Goal: Find contact information: Find contact information

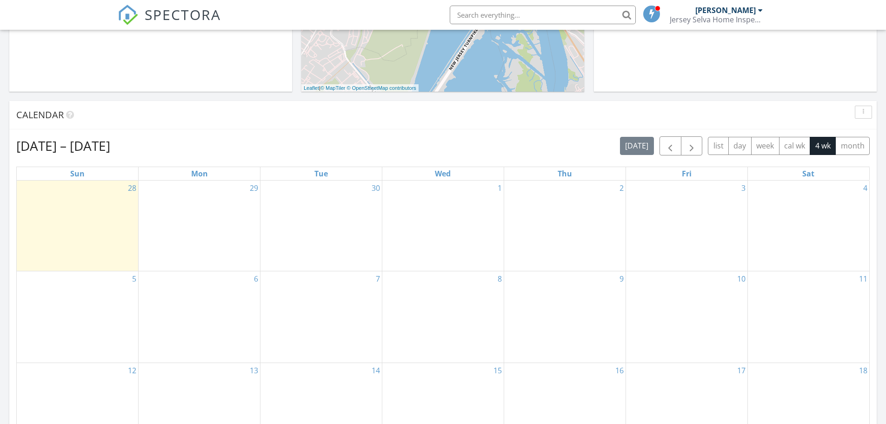
scroll to position [326, 0]
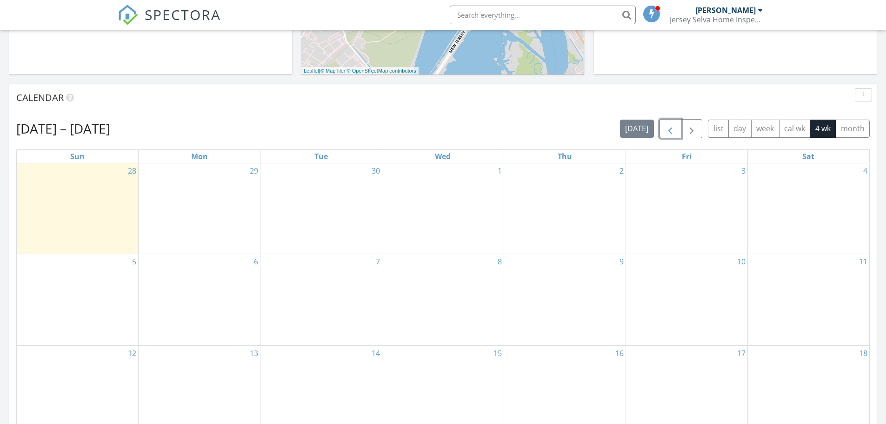
click at [675, 131] on span "button" at bounding box center [670, 128] width 11 height 11
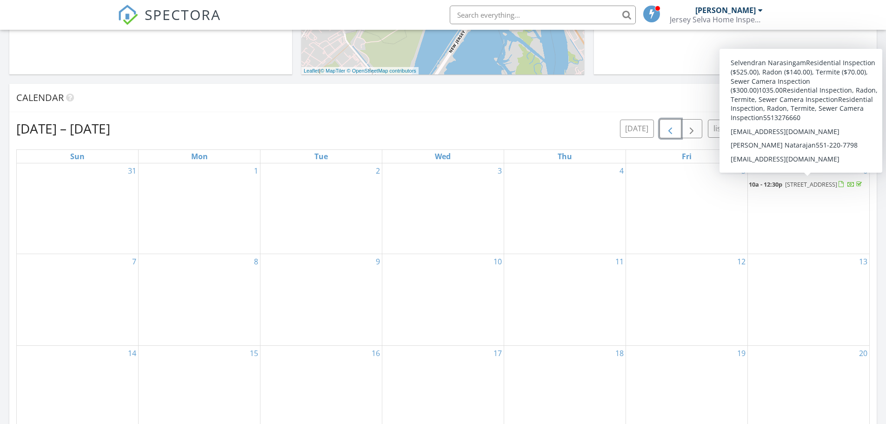
click at [811, 186] on span "181 Tonnelle Ave , Jersey City 07306" at bounding box center [811, 184] width 52 height 8
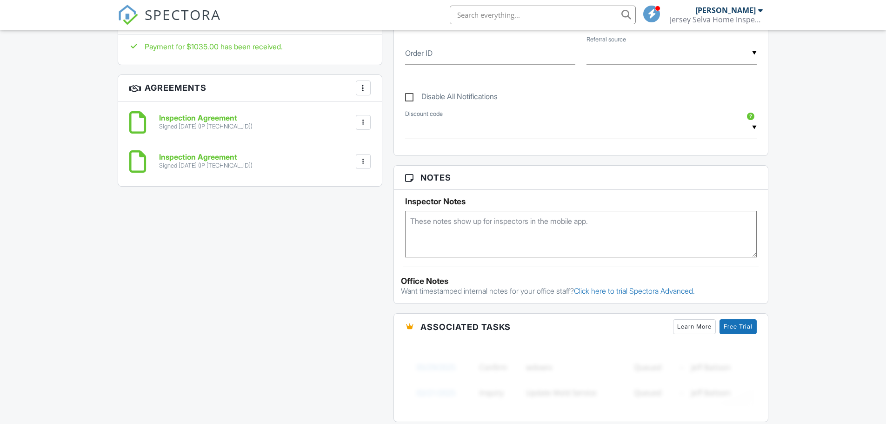
scroll to position [684, 0]
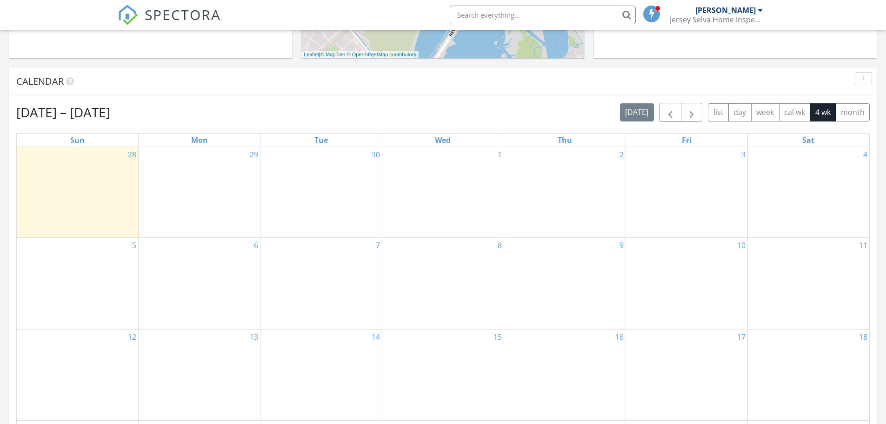
scroll to position [326, 0]
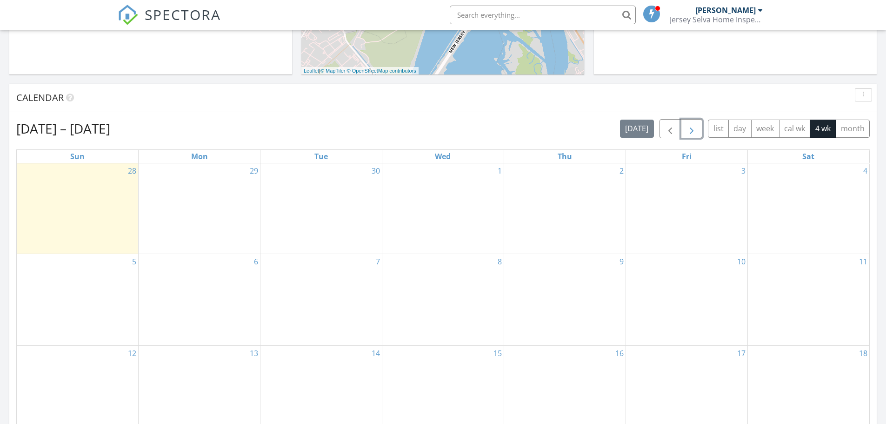
click at [694, 129] on span "button" at bounding box center [691, 128] width 11 height 11
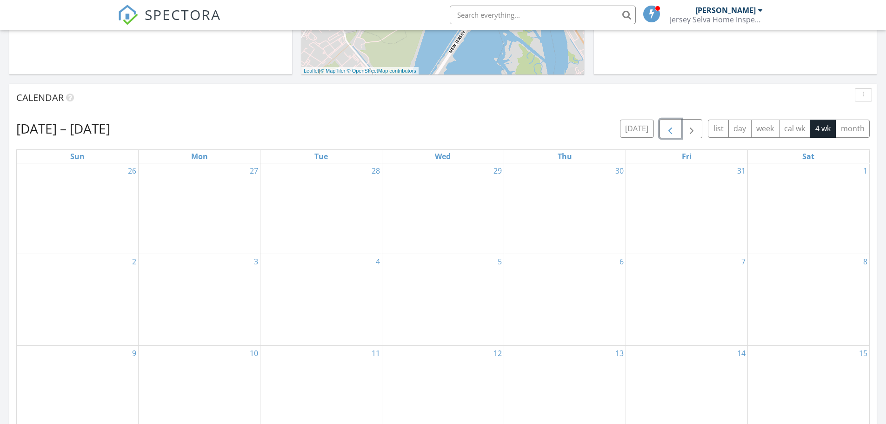
click at [665, 129] on span "button" at bounding box center [670, 128] width 11 height 11
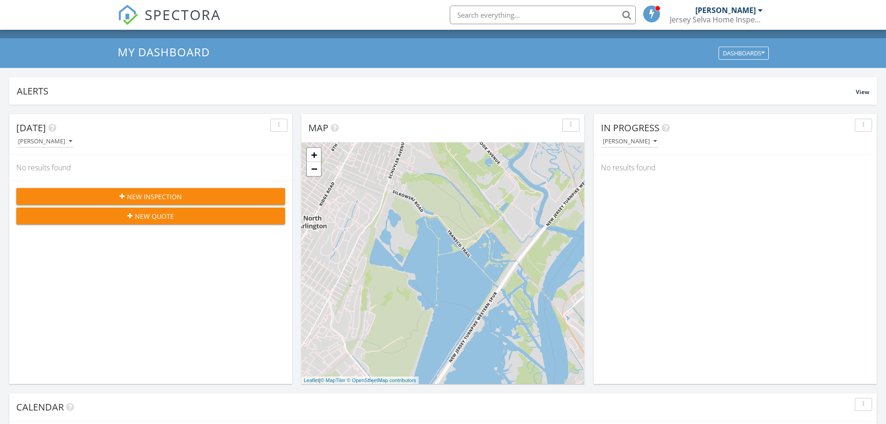
scroll to position [0, 0]
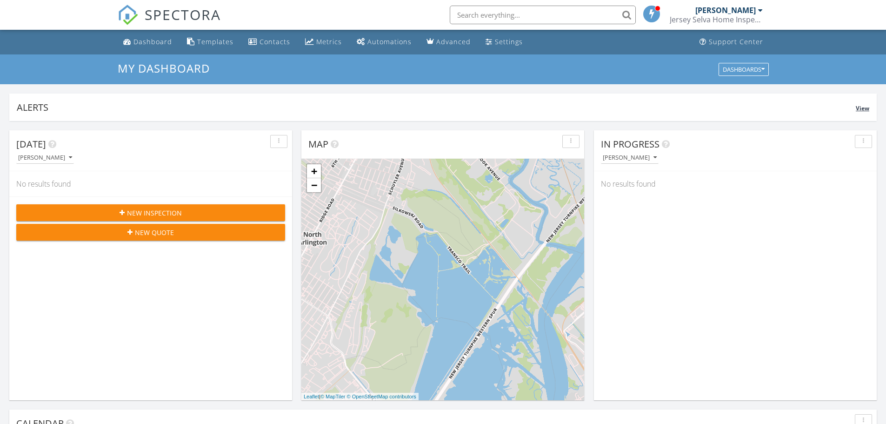
click at [859, 109] on span "View" at bounding box center [862, 108] width 13 height 8
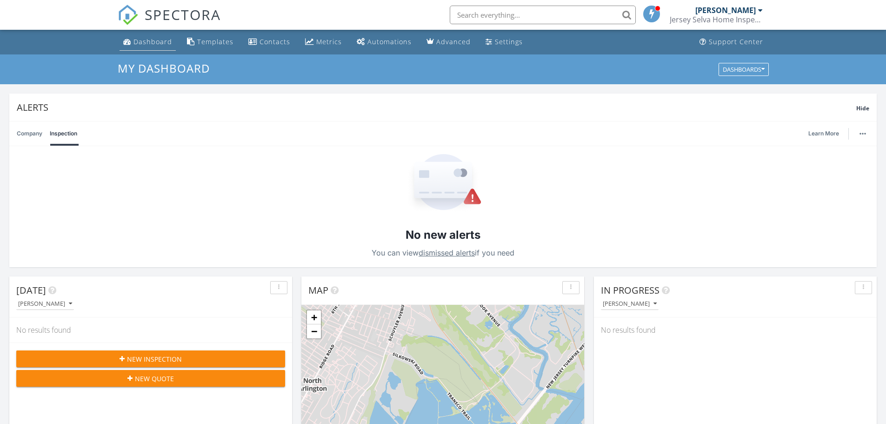
click at [151, 42] on div "Dashboard" at bounding box center [152, 41] width 39 height 9
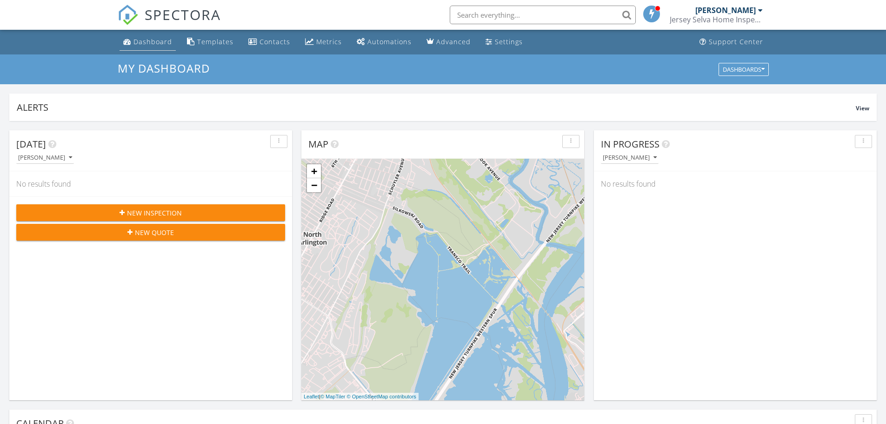
click at [138, 41] on div "Dashboard" at bounding box center [152, 41] width 39 height 9
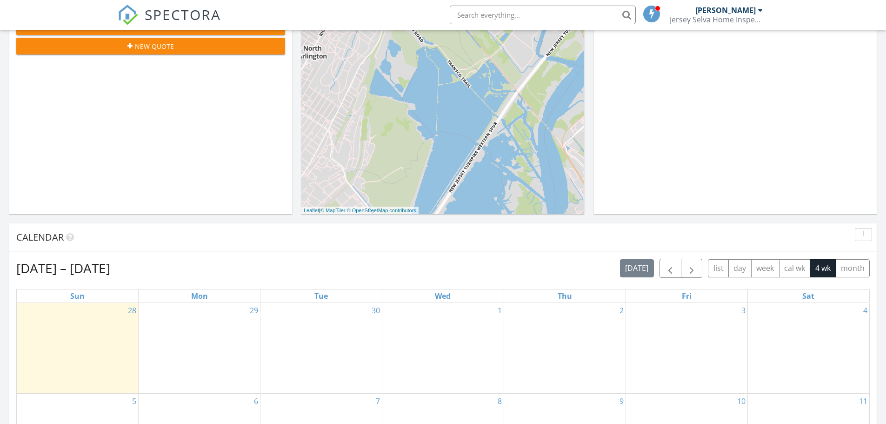
scroll to position [233, 0]
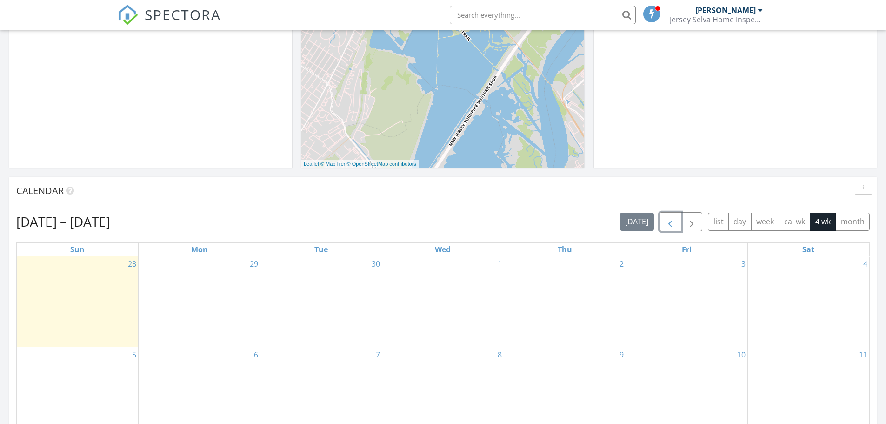
click at [670, 224] on span "button" at bounding box center [670, 221] width 11 height 11
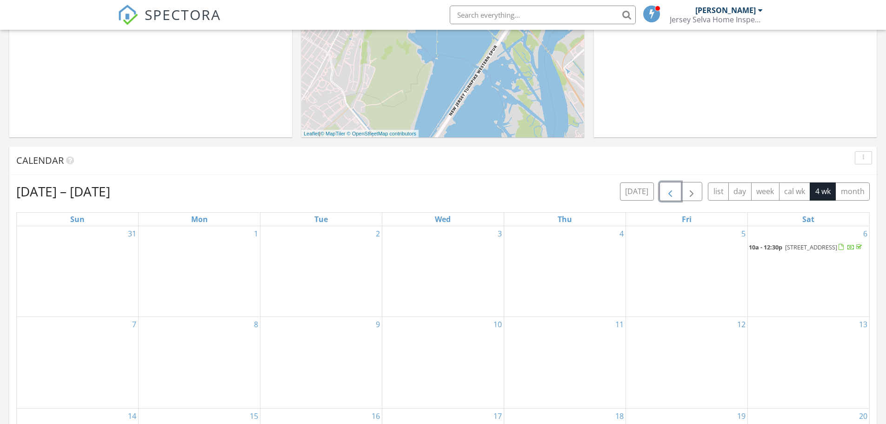
scroll to position [279, 0]
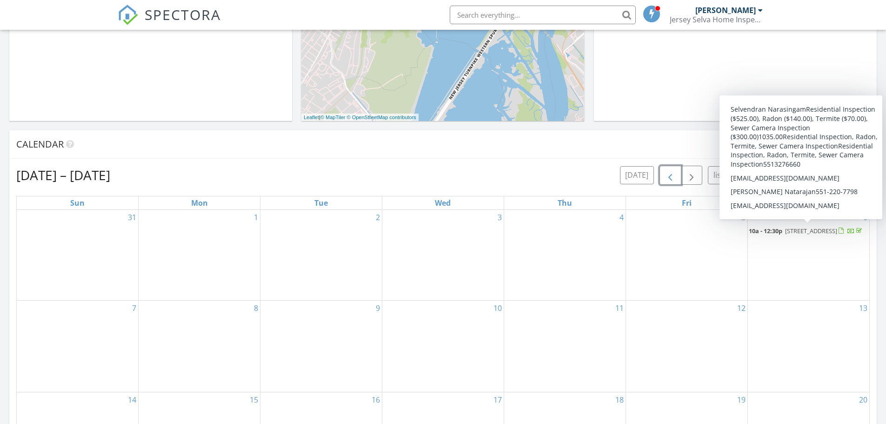
click at [804, 229] on span "[STREET_ADDRESS]" at bounding box center [811, 231] width 52 height 8
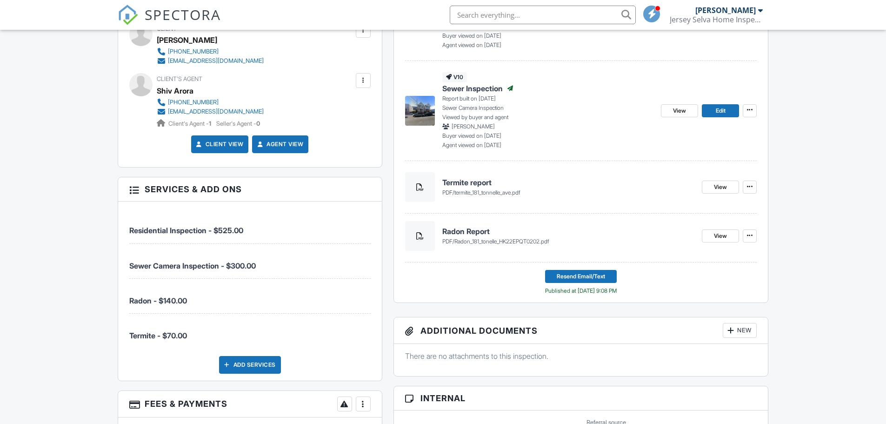
scroll to position [279, 0]
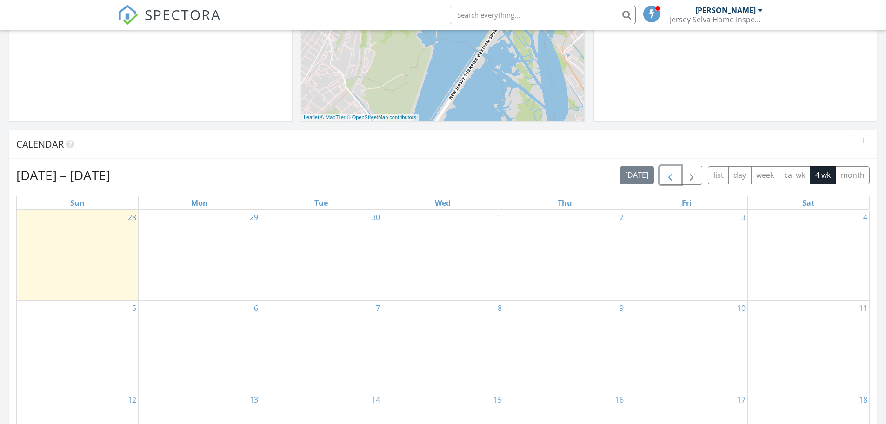
click at [670, 178] on span "button" at bounding box center [670, 175] width 11 height 11
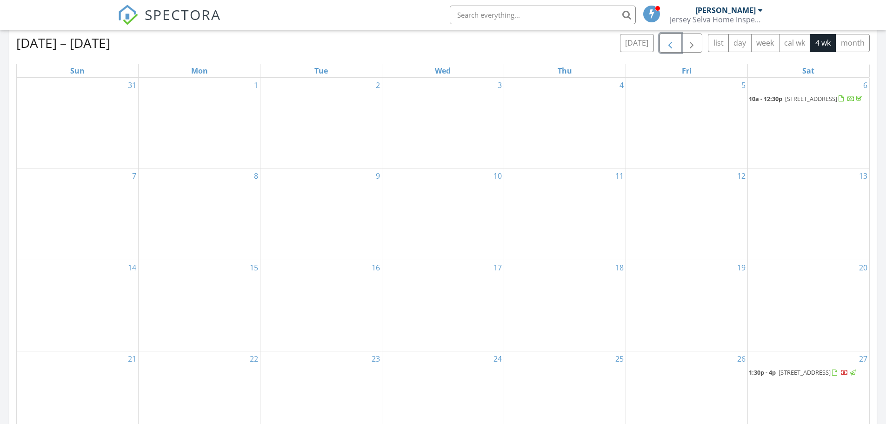
scroll to position [465, 0]
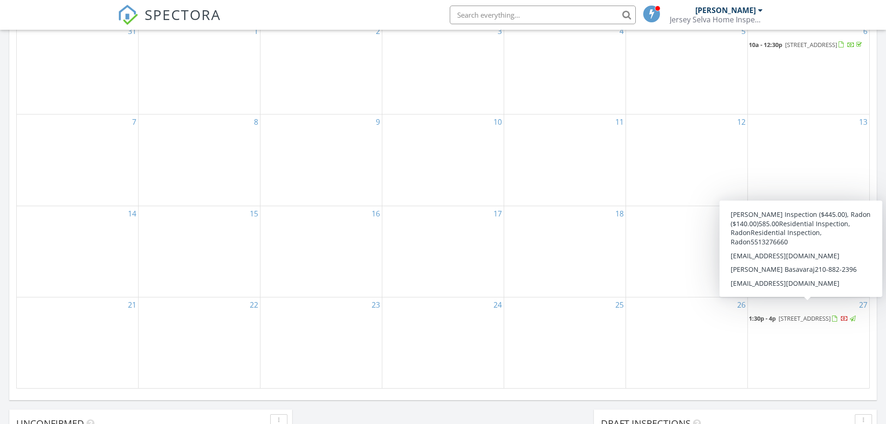
click at [811, 314] on span "[STREET_ADDRESS]" at bounding box center [805, 318] width 52 height 8
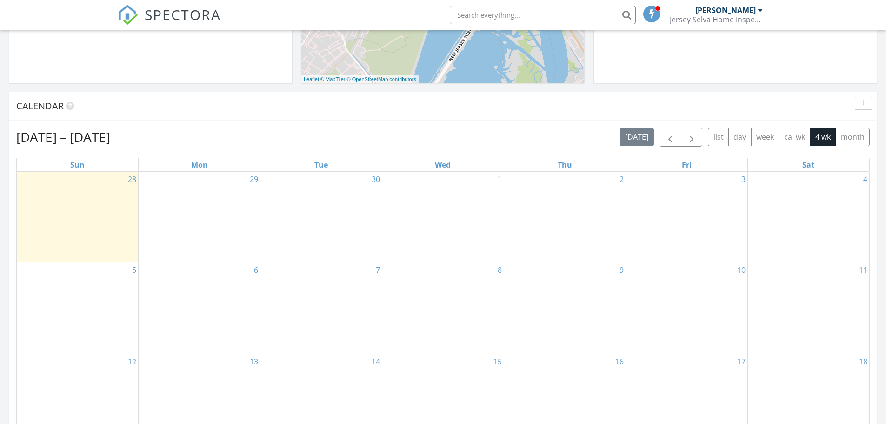
scroll to position [233, 0]
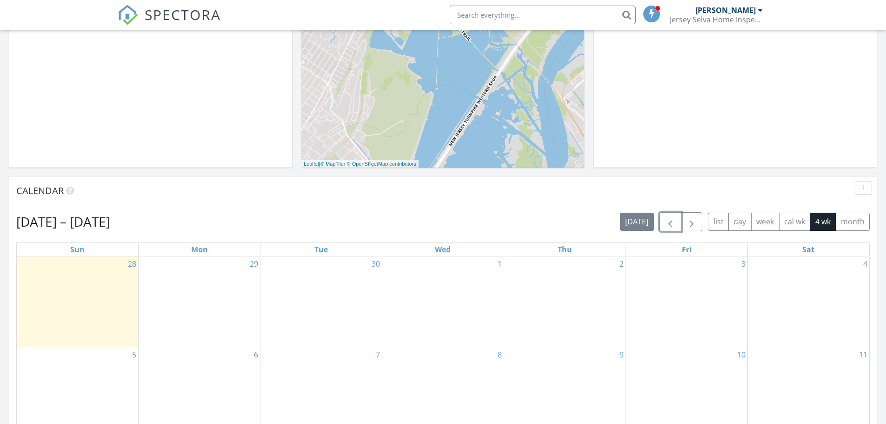
click at [670, 227] on span "button" at bounding box center [670, 221] width 11 height 11
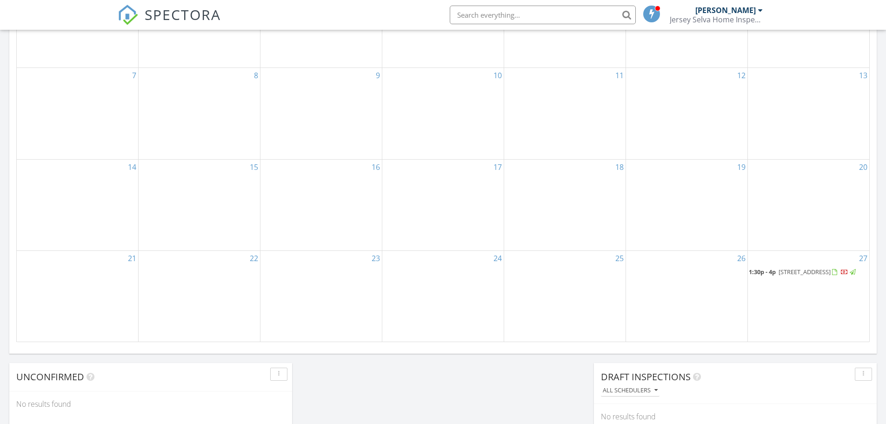
scroll to position [605, 0]
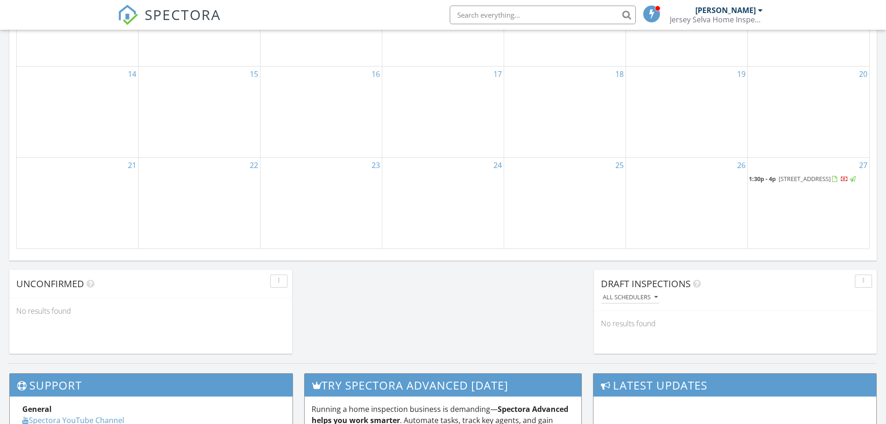
click at [798, 174] on span "144 Romaine Ave, Jersey City 07306" at bounding box center [805, 178] width 52 height 8
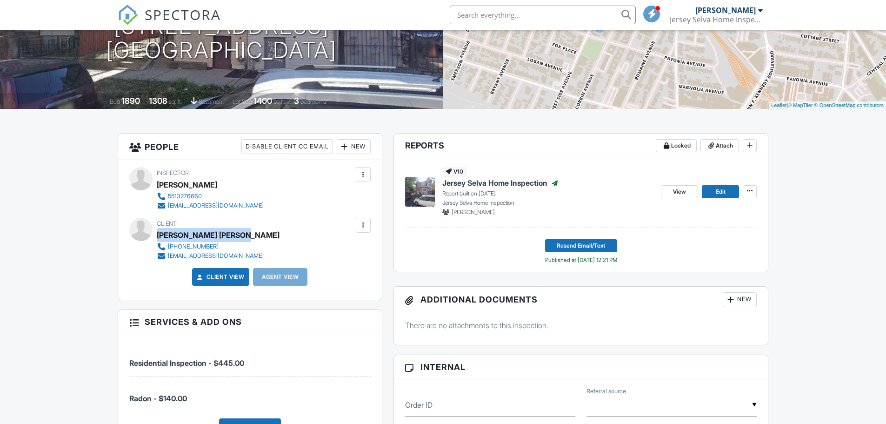
drag, startPoint x: 240, startPoint y: 234, endPoint x: 159, endPoint y: 235, distance: 80.5
click at [159, 235] on div "[PERSON_NAME] [PERSON_NAME]" at bounding box center [218, 235] width 123 height 14
copy div "[PERSON_NAME] [PERSON_NAME]"
click at [263, 253] on div "Client [PERSON_NAME] [PERSON_NAME] [PHONE_NUMBER] [EMAIL_ADDRESS][DOMAIN_NAME]" at bounding box center [237, 239] width 160 height 43
drag, startPoint x: 247, startPoint y: 256, endPoint x: 169, endPoint y: 259, distance: 78.2
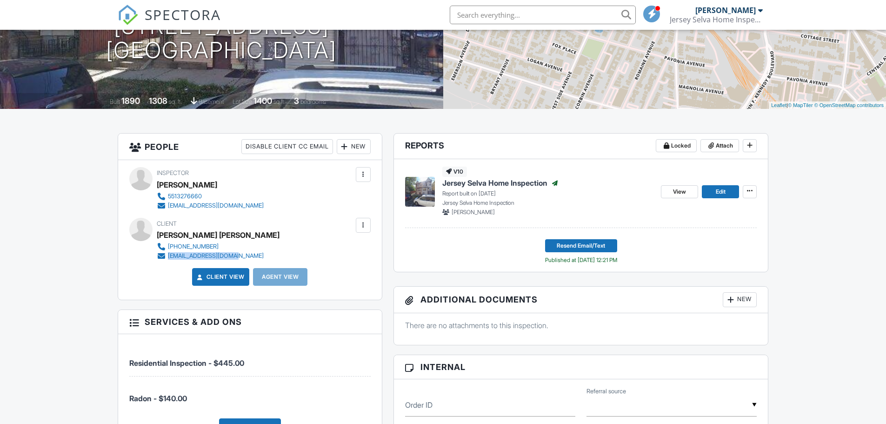
click at [169, 259] on div "Client [PERSON_NAME] [PERSON_NAME] [PHONE_NUMBER] [EMAIL_ADDRESS][DOMAIN_NAME]" at bounding box center [237, 239] width 160 height 43
copy div "[EMAIL_ADDRESS][DOMAIN_NAME]"
drag, startPoint x: 172, startPoint y: 246, endPoint x: 102, endPoint y: 300, distance: 88.8
drag, startPoint x: 271, startPoint y: 246, endPoint x: 169, endPoint y: 246, distance: 102.3
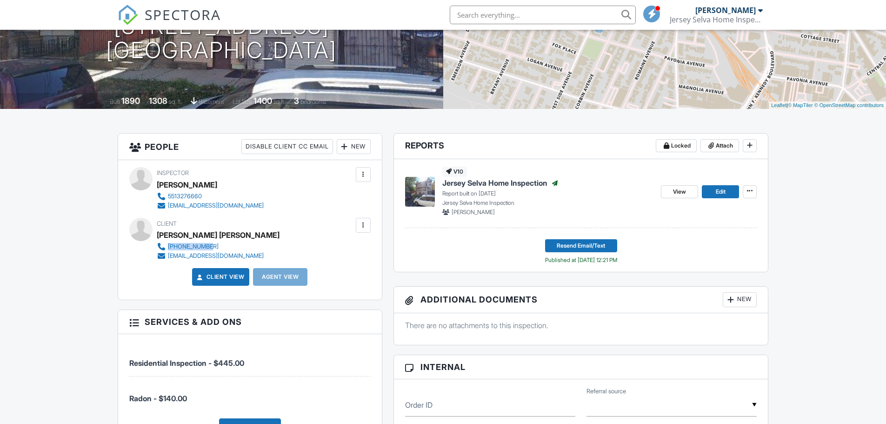
click at [169, 246] on div "Client [PERSON_NAME] [PERSON_NAME] [PHONE_NUMBER] [EMAIL_ADDRESS][DOMAIN_NAME]" at bounding box center [237, 239] width 160 height 43
copy div "[PHONE_NUMBER]"
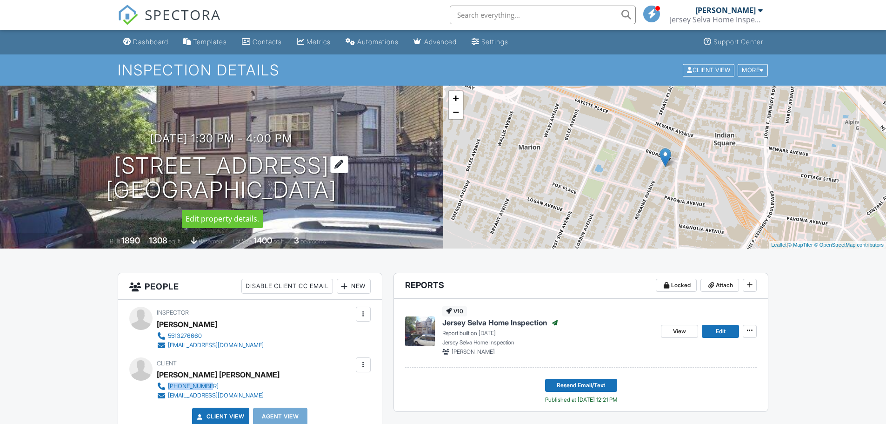
drag, startPoint x: 120, startPoint y: 163, endPoint x: 344, endPoint y: 196, distance: 226.6
click at [337, 196] on h1 "[STREET_ADDRESS] [GEOGRAPHIC_DATA]" at bounding box center [221, 177] width 231 height 49
